Goal: Task Accomplishment & Management: Manage account settings

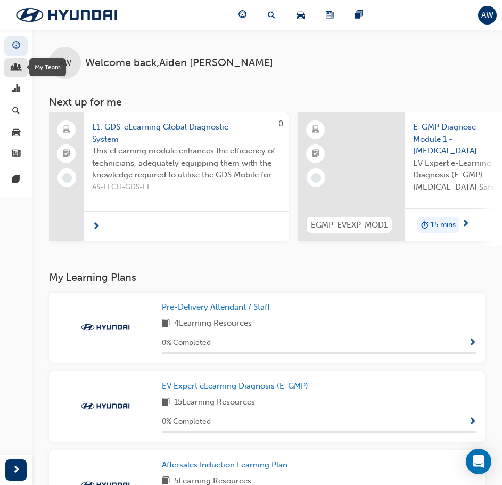
click at [14, 71] on span "people-icon" at bounding box center [16, 68] width 8 height 10
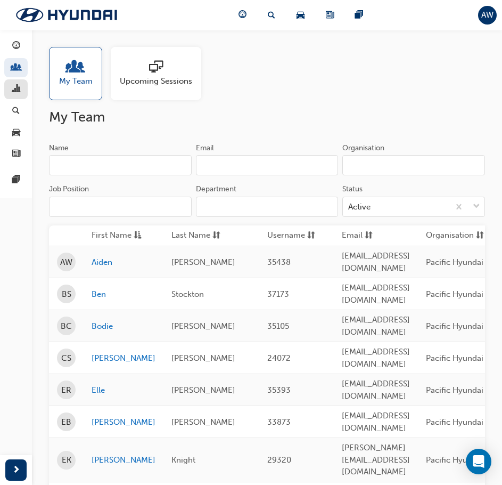
click at [16, 99] on link "button" at bounding box center [15, 89] width 23 height 20
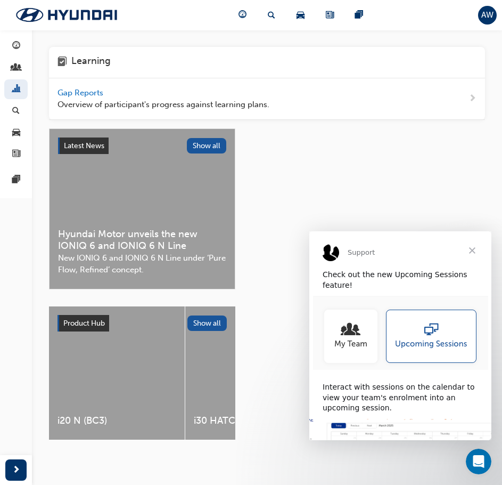
click at [76, 94] on span "Gap Reports" at bounding box center [82, 93] width 48 height 10
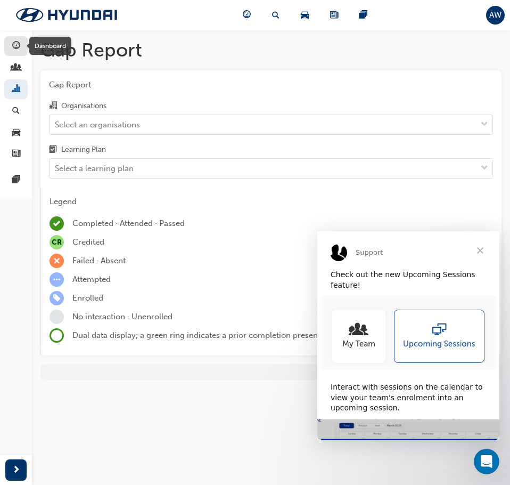
click at [15, 42] on span "guage-icon" at bounding box center [16, 47] width 8 height 10
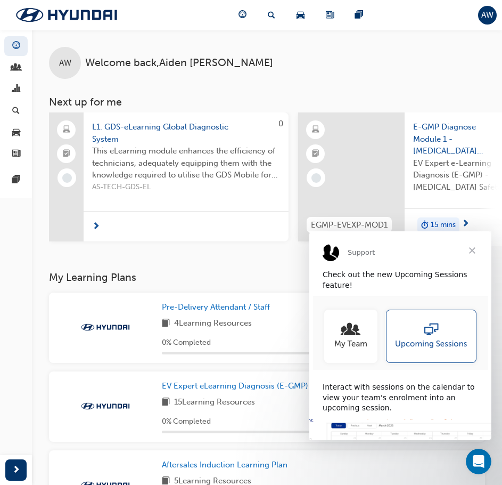
click at [152, 124] on span "L1. GDS-eLearning Global Diagnostic System" at bounding box center [186, 133] width 188 height 24
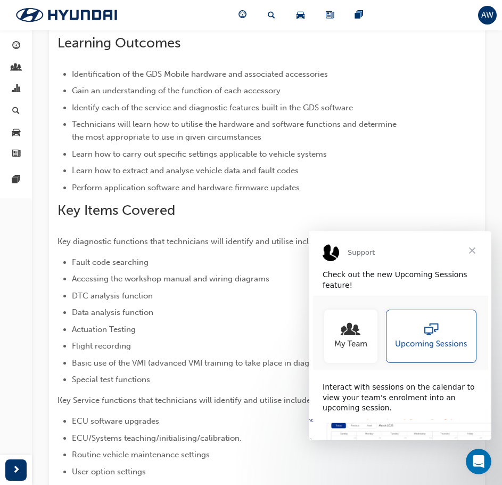
scroll to position [107, 0]
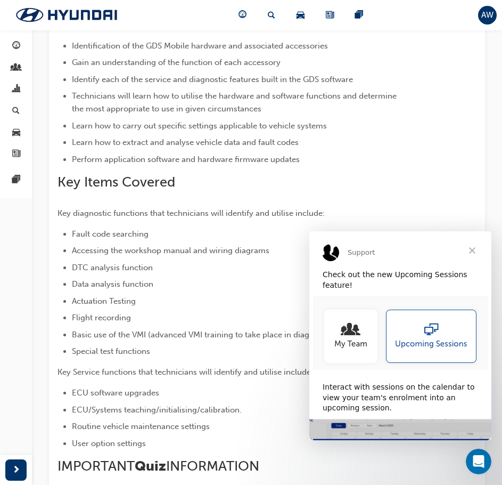
click at [471, 248] on span "Close" at bounding box center [472, 250] width 38 height 38
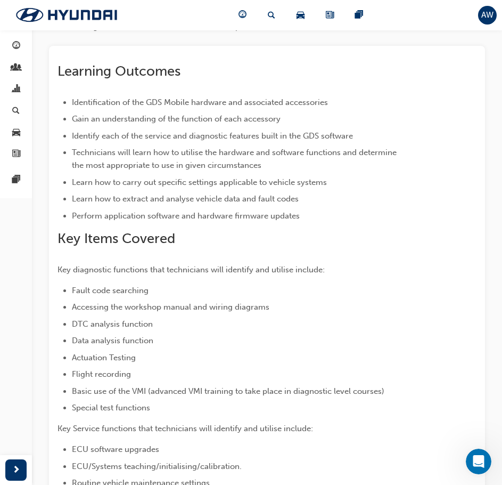
scroll to position [0, 0]
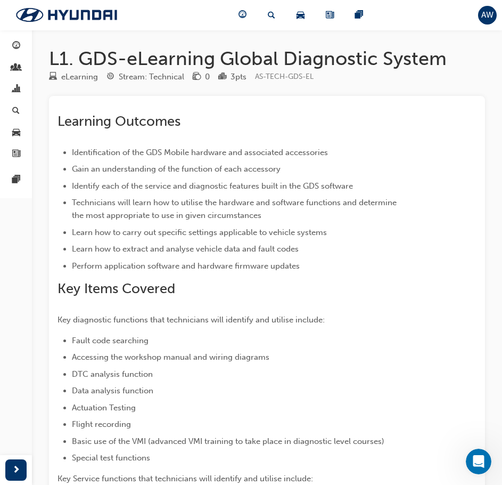
click at [487, 20] on span "AW" at bounding box center [487, 15] width 12 height 12
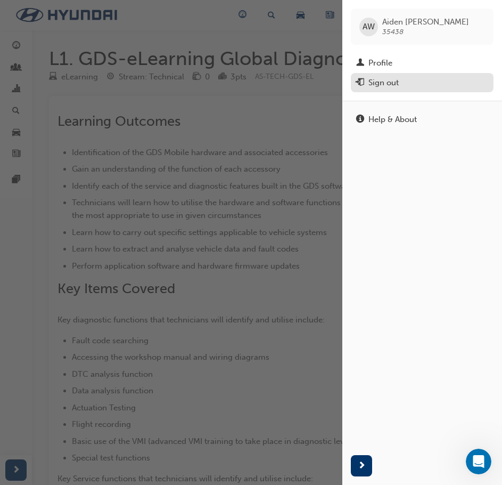
click at [372, 80] on div "Sign out" at bounding box center [384, 83] width 30 height 12
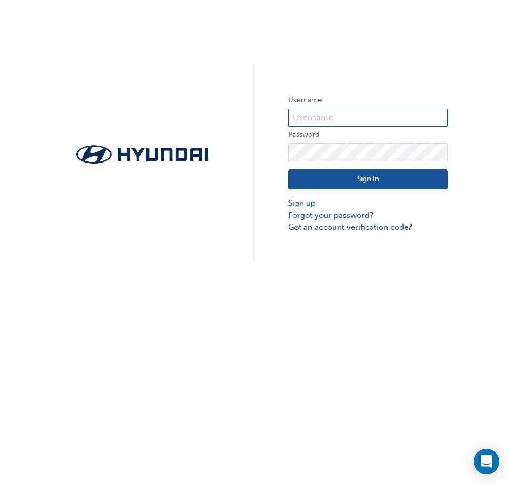
click at [304, 117] on input "text" at bounding box center [368, 118] width 160 height 18
paste input "36376"
type input "36376"
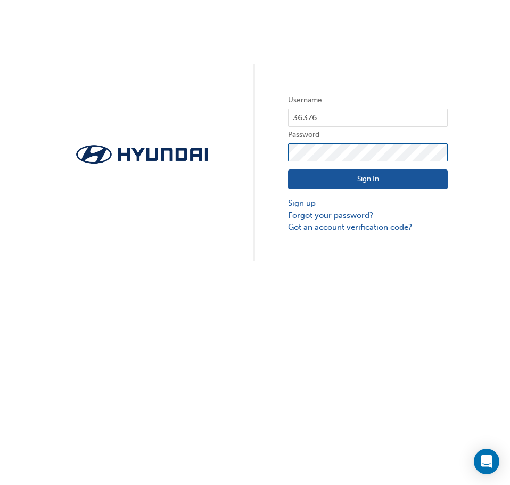
click button "Sign In" at bounding box center [368, 179] width 160 height 20
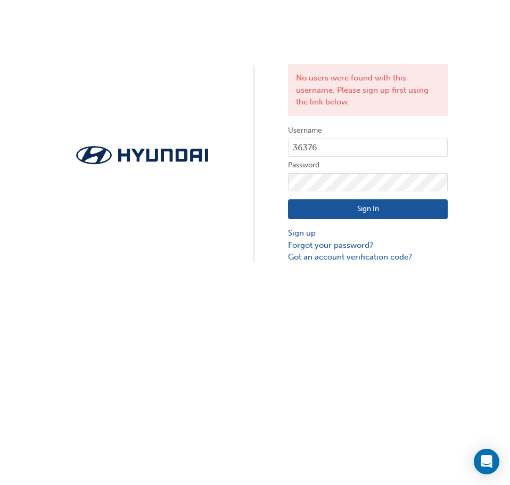
click at [311, 137] on form "Username 36376 Password Sign In Sign up Forgot your password? Got an account ve…" at bounding box center [368, 193] width 160 height 139
click at [307, 149] on input "36376" at bounding box center [368, 147] width 160 height 18
click at [308, 146] on input "36376" at bounding box center [368, 147] width 160 height 18
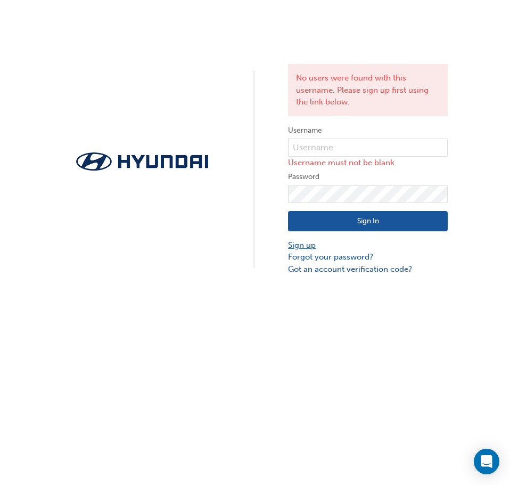
click at [298, 246] on link "Sign up" at bounding box center [368, 245] width 160 height 12
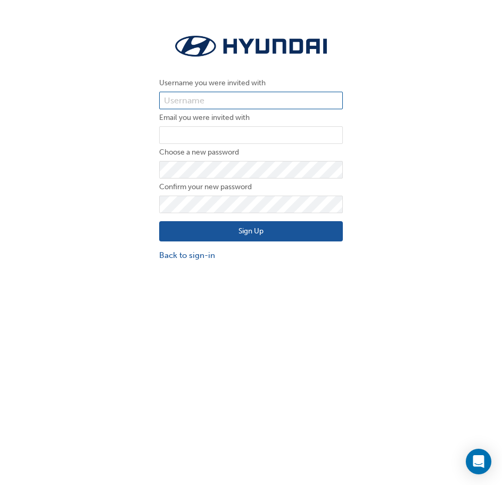
click at [182, 96] on input "text" at bounding box center [251, 101] width 184 height 18
paste input "36376"
type input "36376"
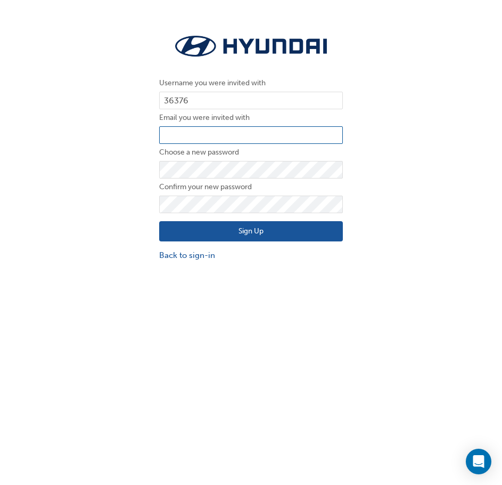
click at [174, 137] on input "email" at bounding box center [251, 135] width 184 height 18
paste input "[EMAIL_ADDRESS][DOMAIN_NAME]"
type input "[EMAIL_ADDRESS][DOMAIN_NAME]"
drag, startPoint x: 201, startPoint y: 217, endPoint x: 198, endPoint y: 225, distance: 8.6
click at [201, 217] on div "Sign Up Back to sign-in" at bounding box center [251, 237] width 184 height 48
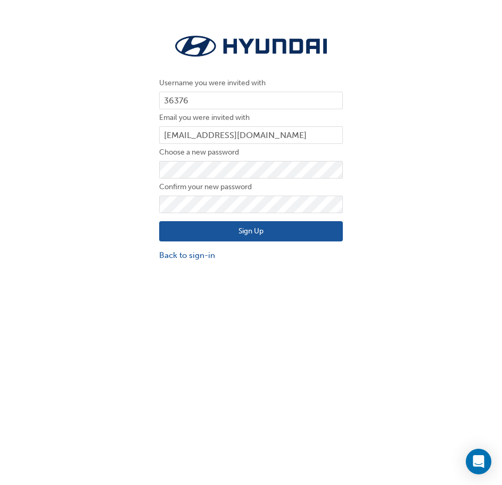
click at [197, 227] on button "Sign Up" at bounding box center [251, 231] width 184 height 20
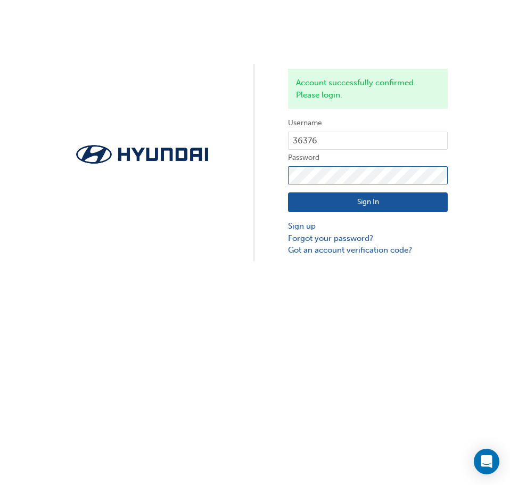
click button "Sign In" at bounding box center [368, 202] width 160 height 20
